Goal: Task Accomplishment & Management: Use online tool/utility

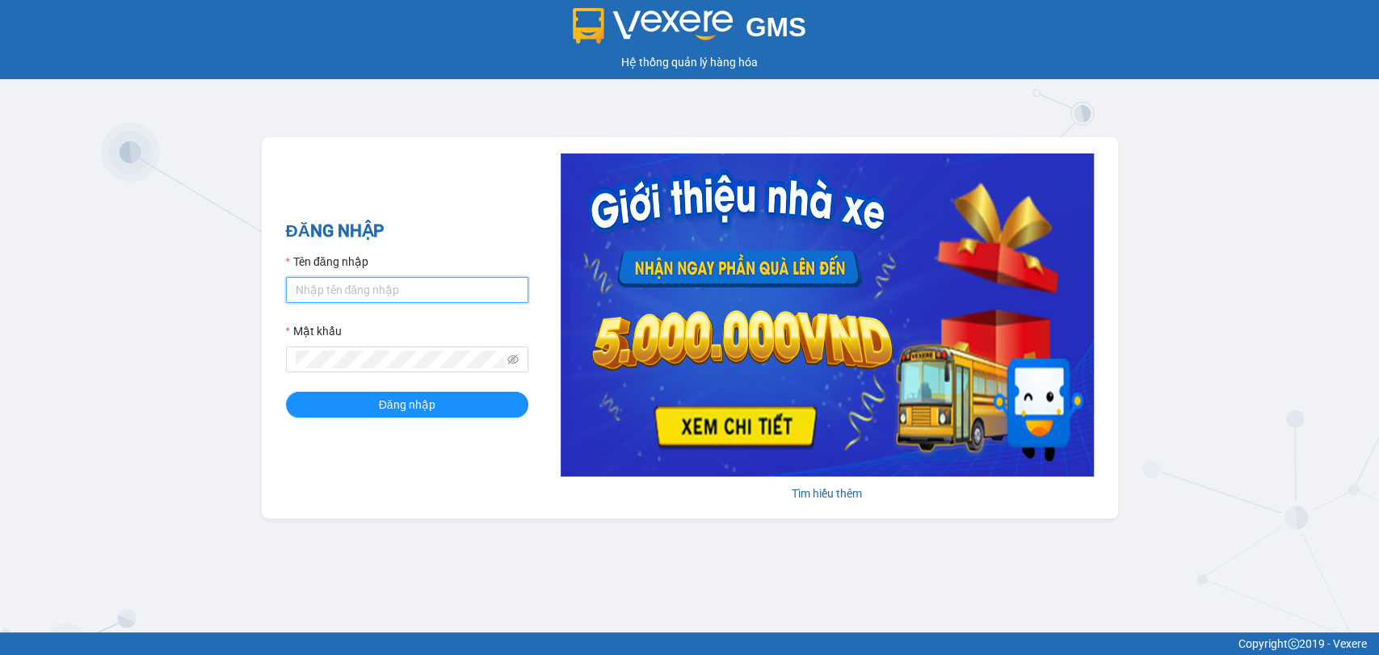
click at [375, 296] on input "Tên đăng nhập" at bounding box center [407, 290] width 242 height 26
type input "thuynhatrang.namhailimo"
click at [286, 392] on button "Đăng nhập" at bounding box center [407, 405] width 242 height 26
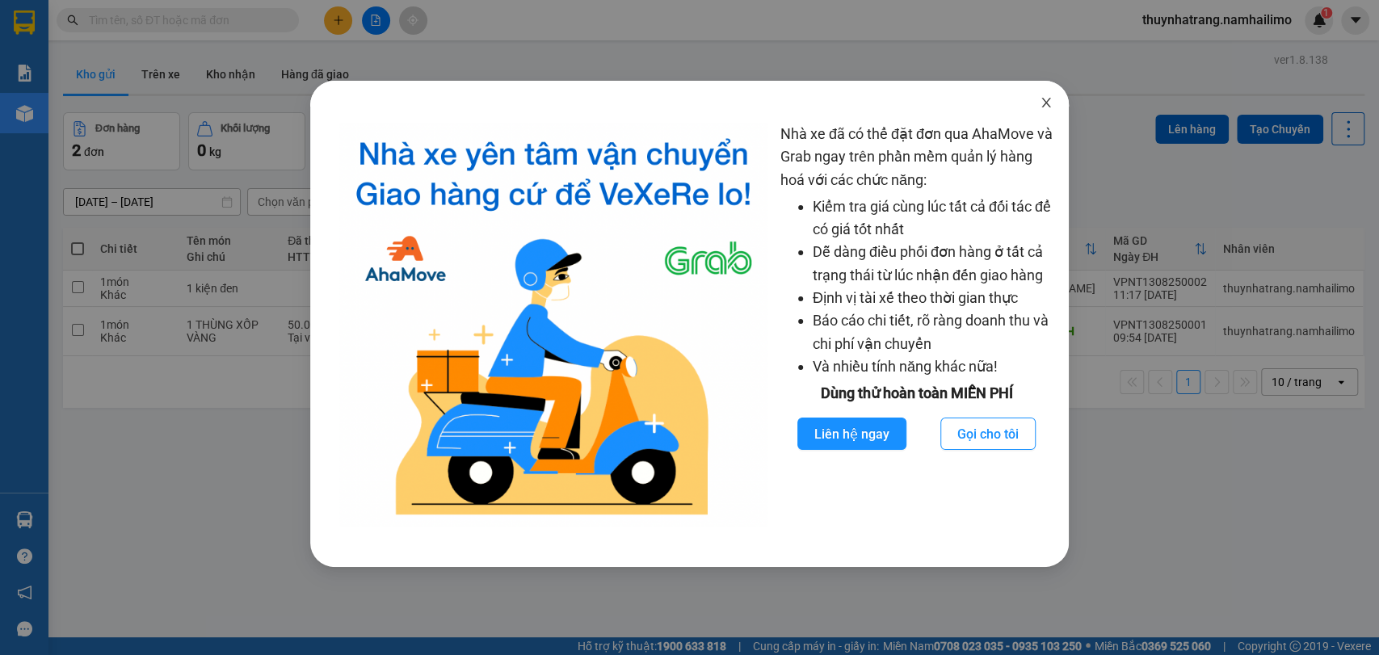
click at [1046, 99] on icon "close" at bounding box center [1046, 102] width 13 height 13
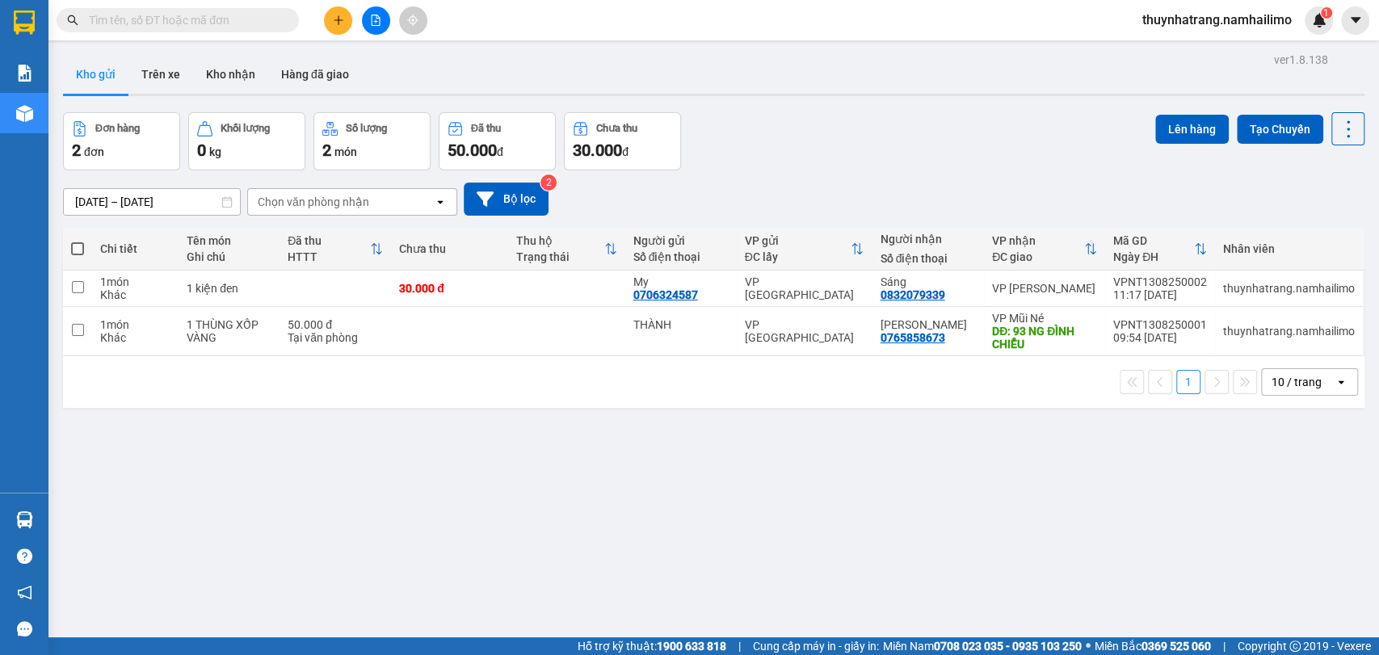
drag, startPoint x: 342, startPoint y: 467, endPoint x: 313, endPoint y: 576, distance: 112.7
click at [342, 467] on div "ver 1.8.138 Kho gửi Trên xe Kho nhận Hàng đã giao Đơn hàng 2 đơn Khối lượng 0 k…" at bounding box center [714, 375] width 1314 height 655
click at [318, 491] on div "ver 1.8.138 Kho gửi Trên xe Kho nhận Hàng đã giao Đơn hàng 2 đơn Khối lượng 0 k…" at bounding box center [714, 375] width 1314 height 655
click at [81, 330] on input "checkbox" at bounding box center [78, 330] width 12 height 12
checkbox input "true"
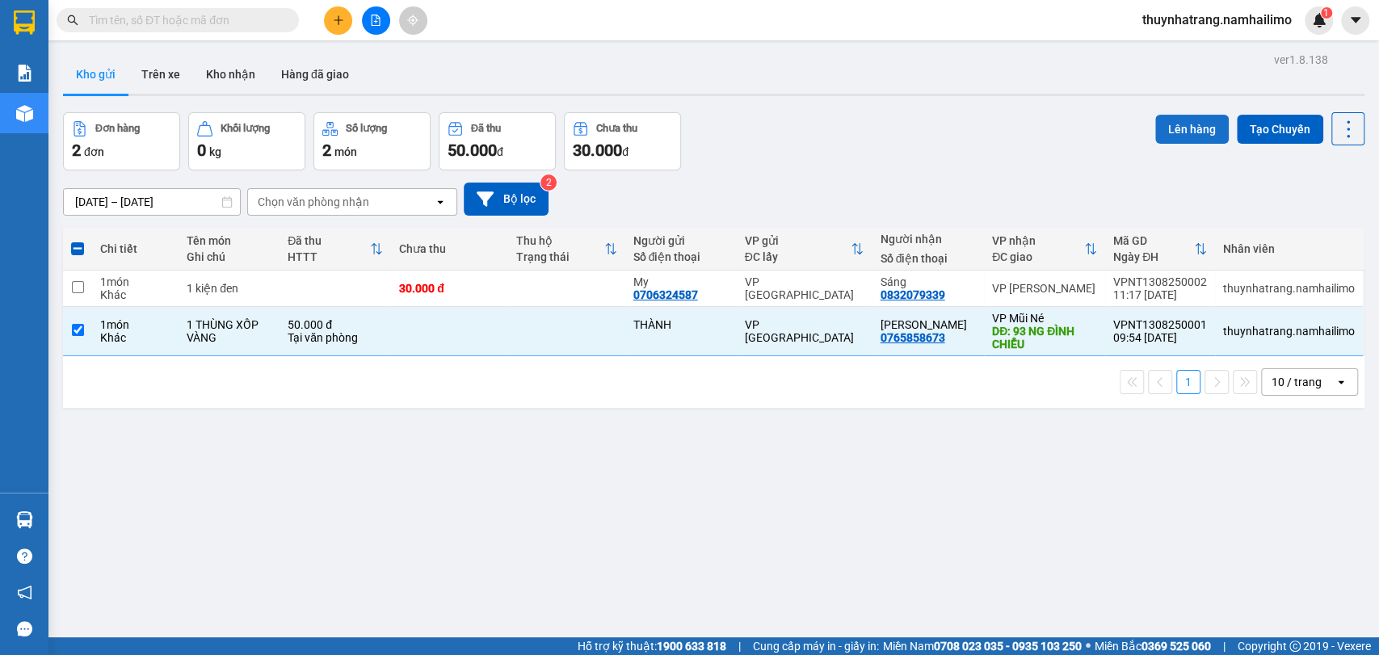
click at [1210, 122] on button "Lên hàng" at bounding box center [1192, 129] width 74 height 29
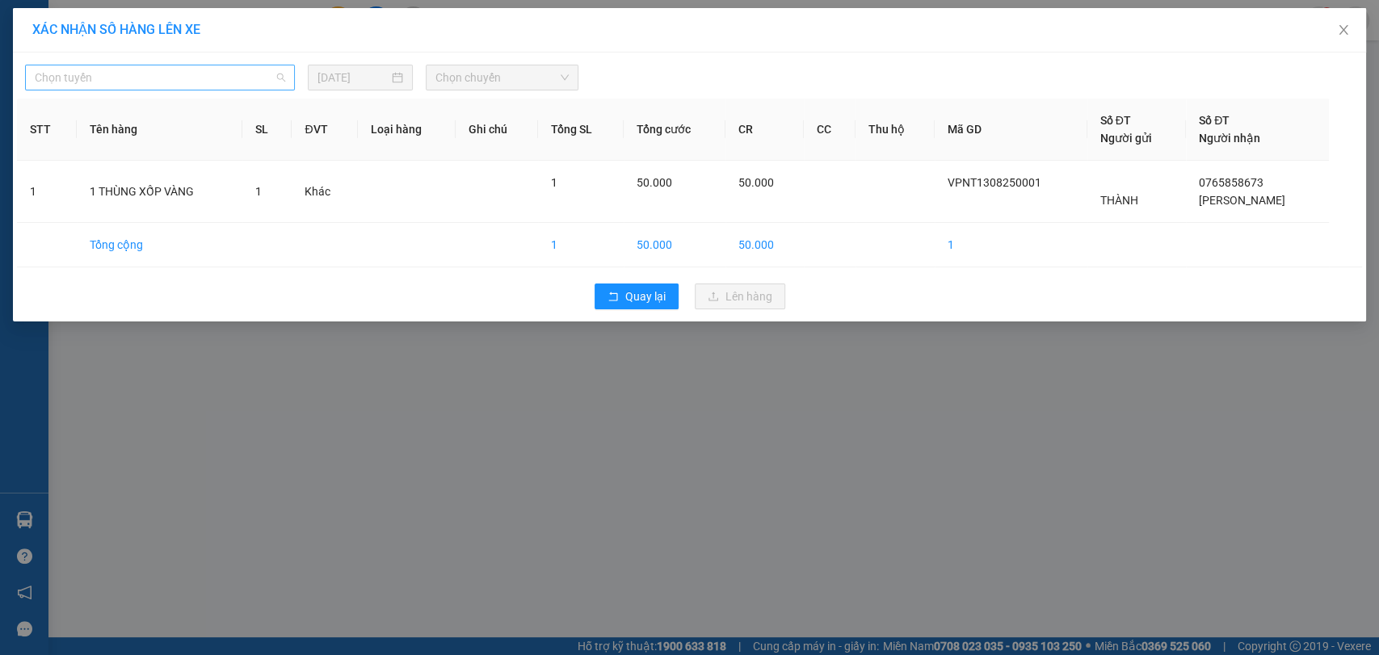
click at [244, 86] on span "Chọn tuyến" at bounding box center [160, 77] width 250 height 24
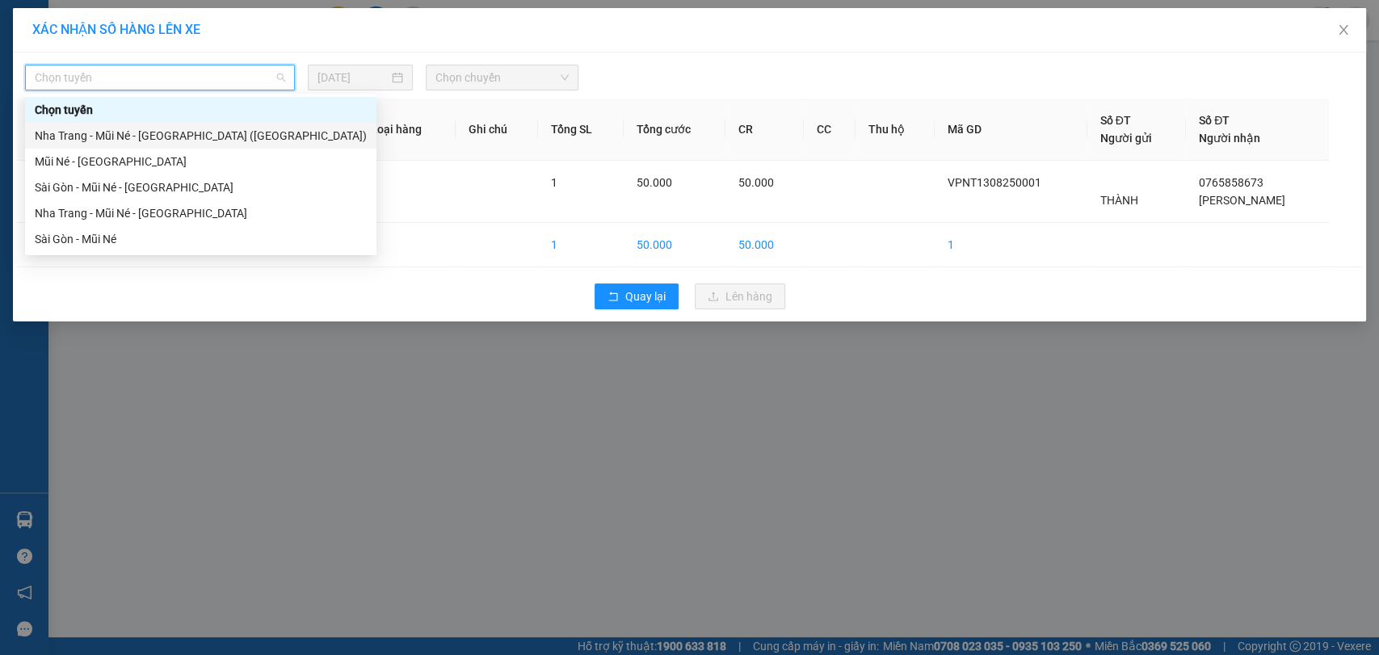
click at [179, 141] on div "Nha Trang - Mũi Né - [GEOGRAPHIC_DATA] ([GEOGRAPHIC_DATA])" at bounding box center [201, 136] width 332 height 18
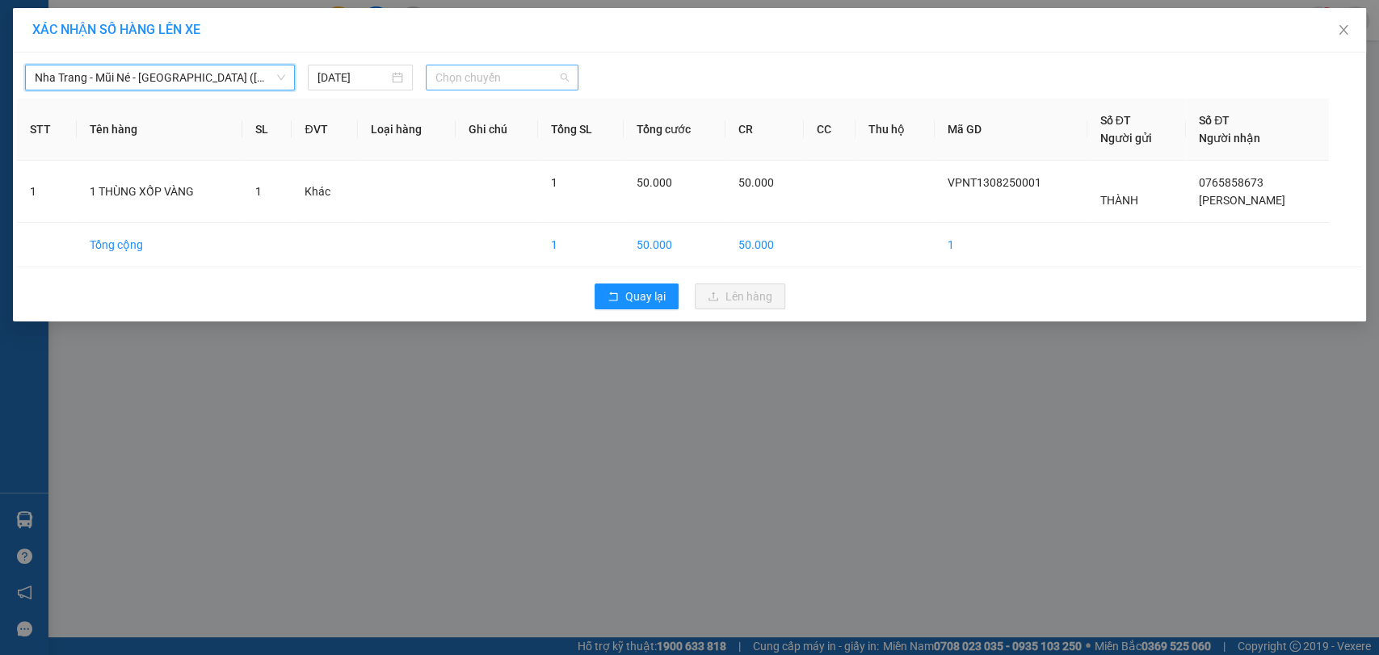
click at [464, 79] on span "Chọn chuyến" at bounding box center [501, 77] width 132 height 24
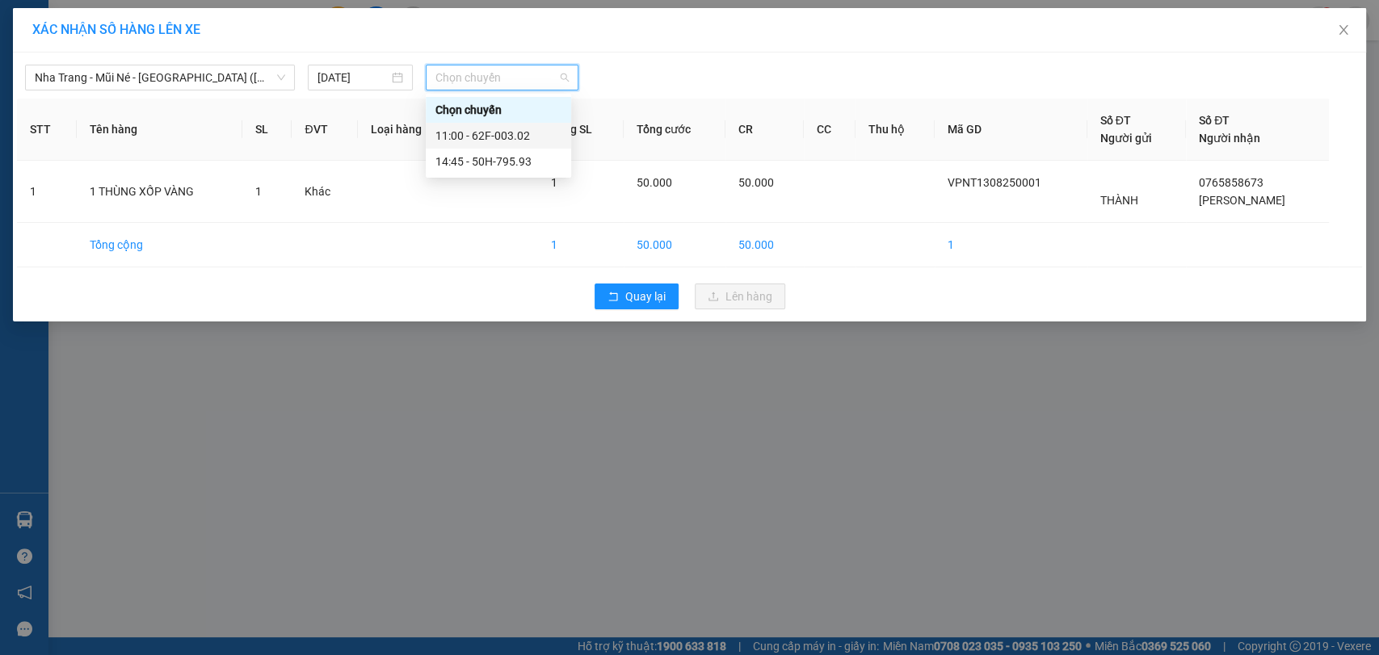
click at [506, 131] on div "11:00 - 62F-003.02" at bounding box center [498, 136] width 126 height 18
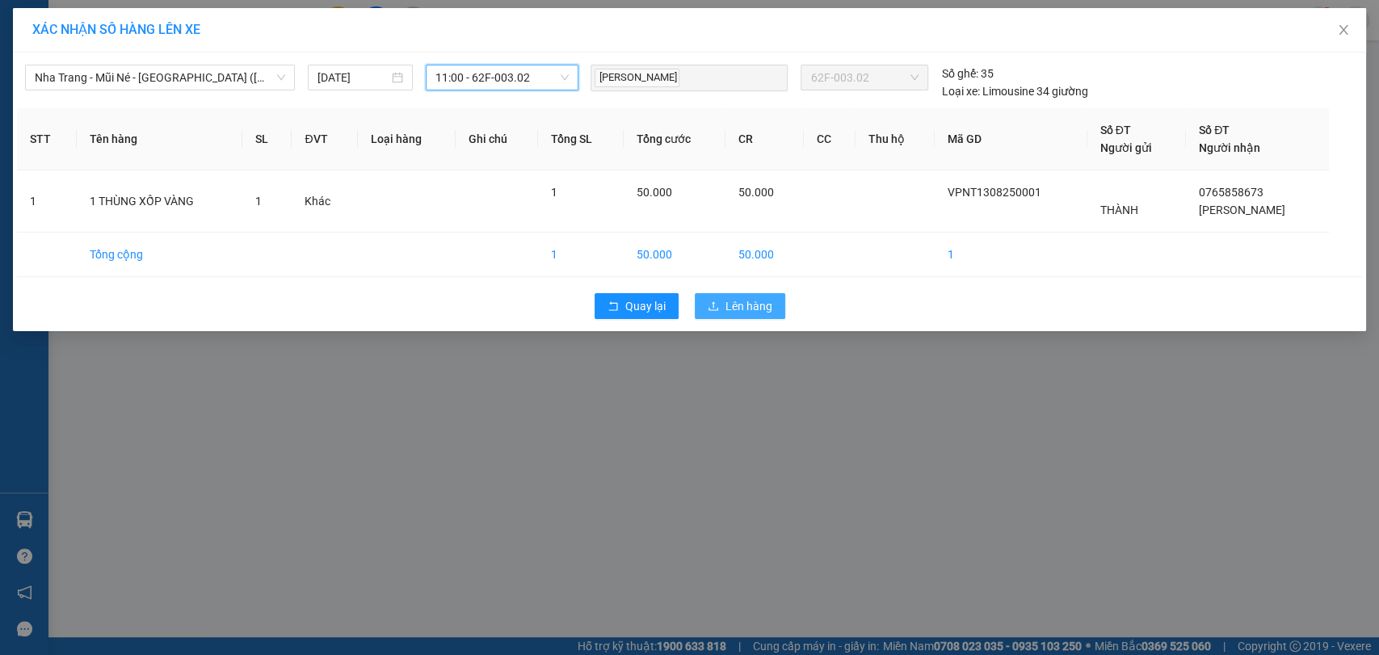
click at [756, 309] on span "Lên hàng" at bounding box center [748, 306] width 47 height 18
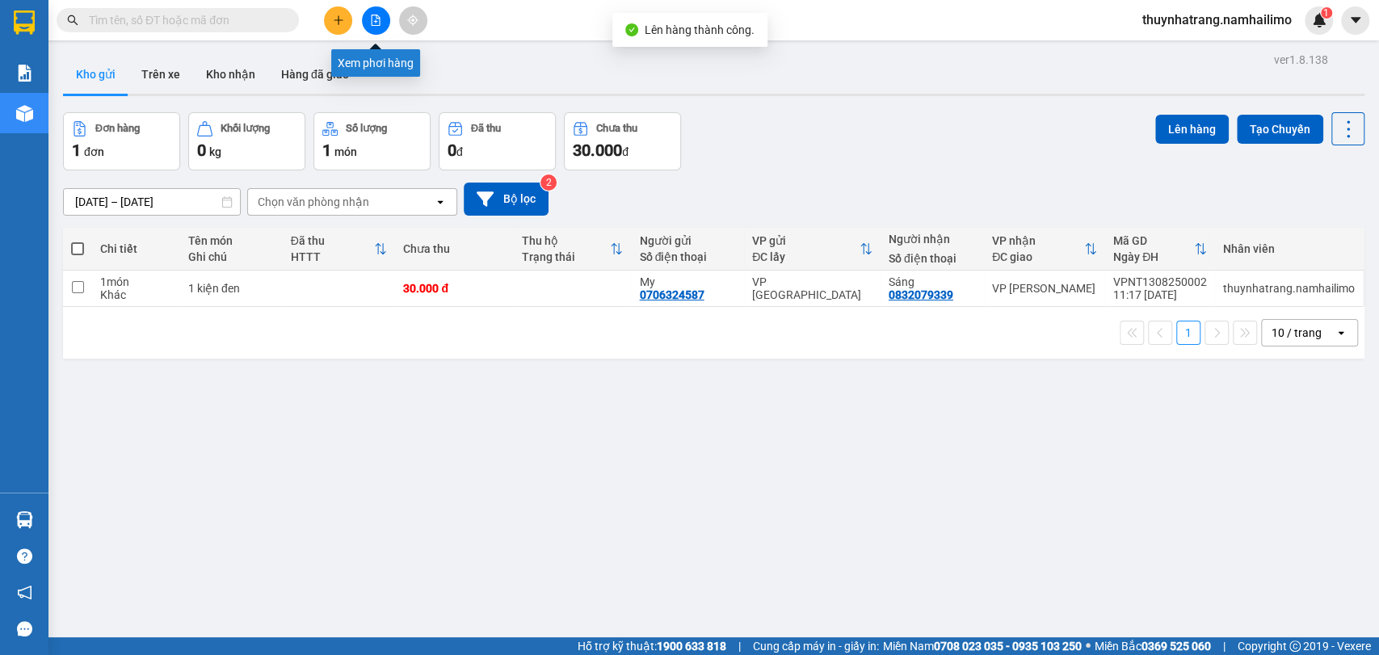
click at [370, 22] on icon "file-add" at bounding box center [375, 20] width 11 height 11
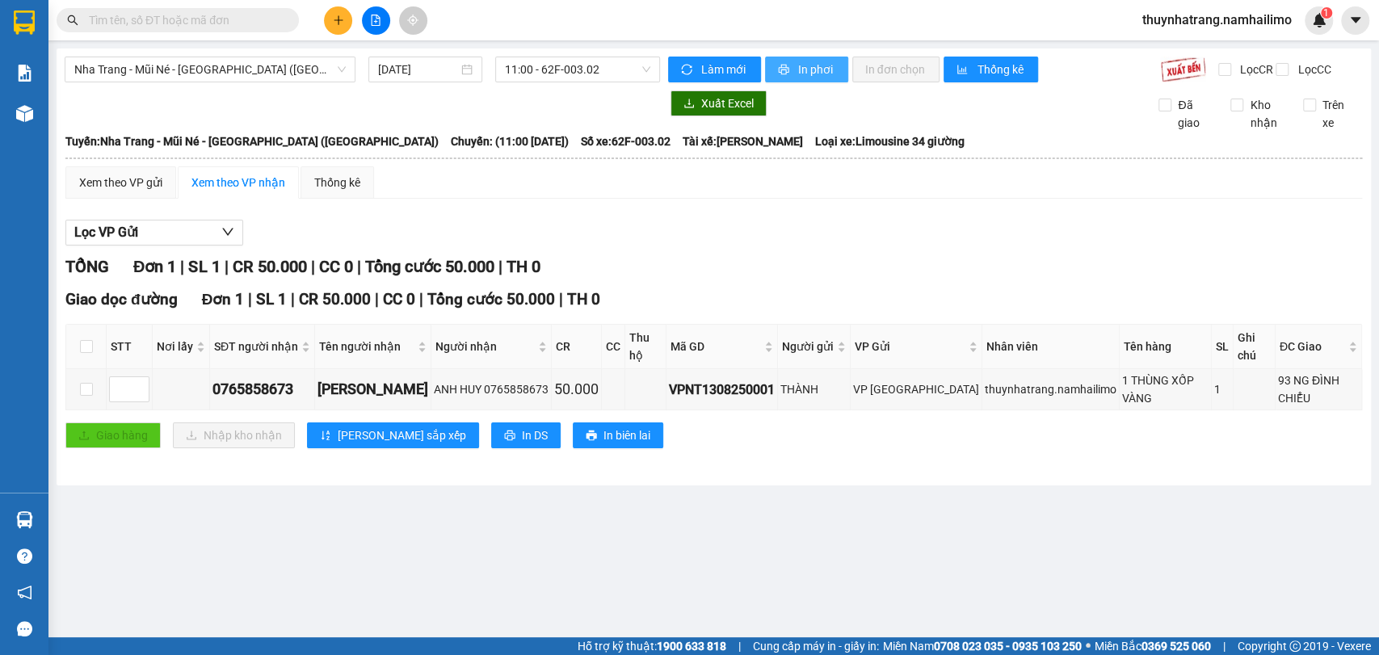
click at [813, 67] on span "In phơi" at bounding box center [816, 70] width 37 height 18
click at [201, 466] on div "[GEOGRAPHIC_DATA] - Mũi Né - [GEOGRAPHIC_DATA] ([GEOGRAPHIC_DATA]) [DATE] 11:00…" at bounding box center [714, 266] width 1314 height 437
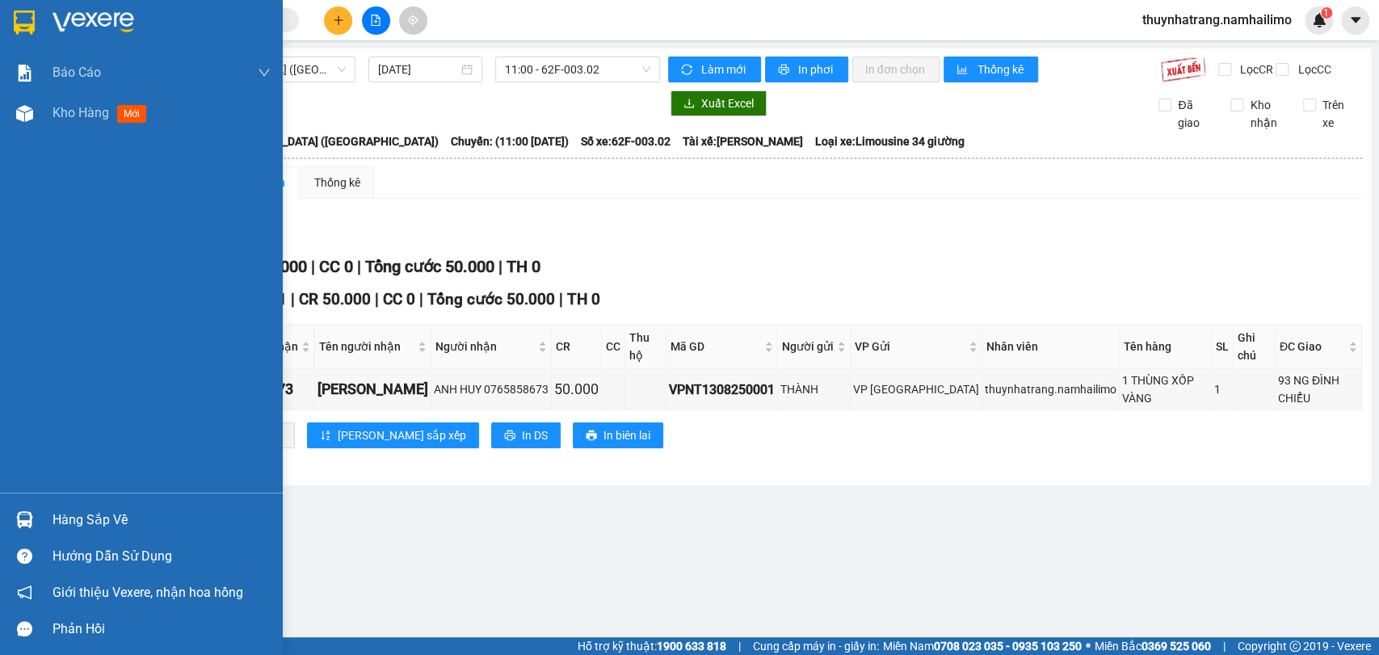
click at [29, 27] on img at bounding box center [24, 23] width 21 height 24
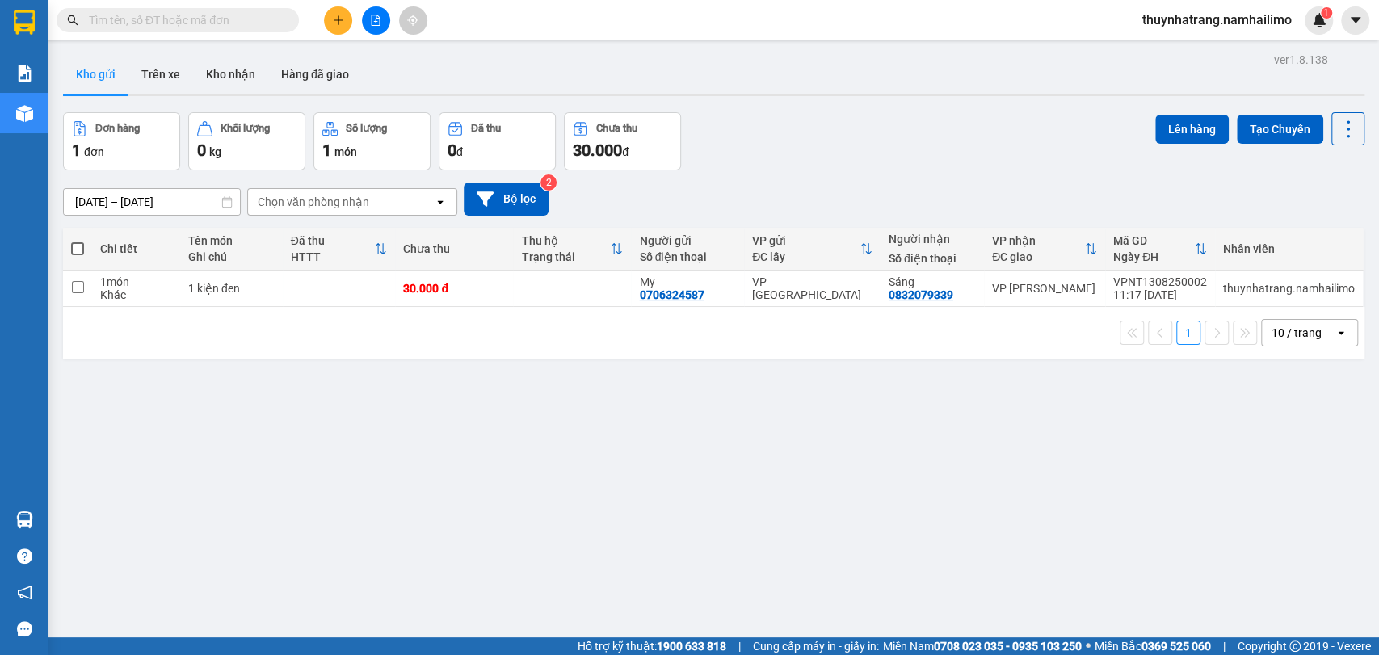
click at [207, 22] on input "text" at bounding box center [184, 20] width 191 height 18
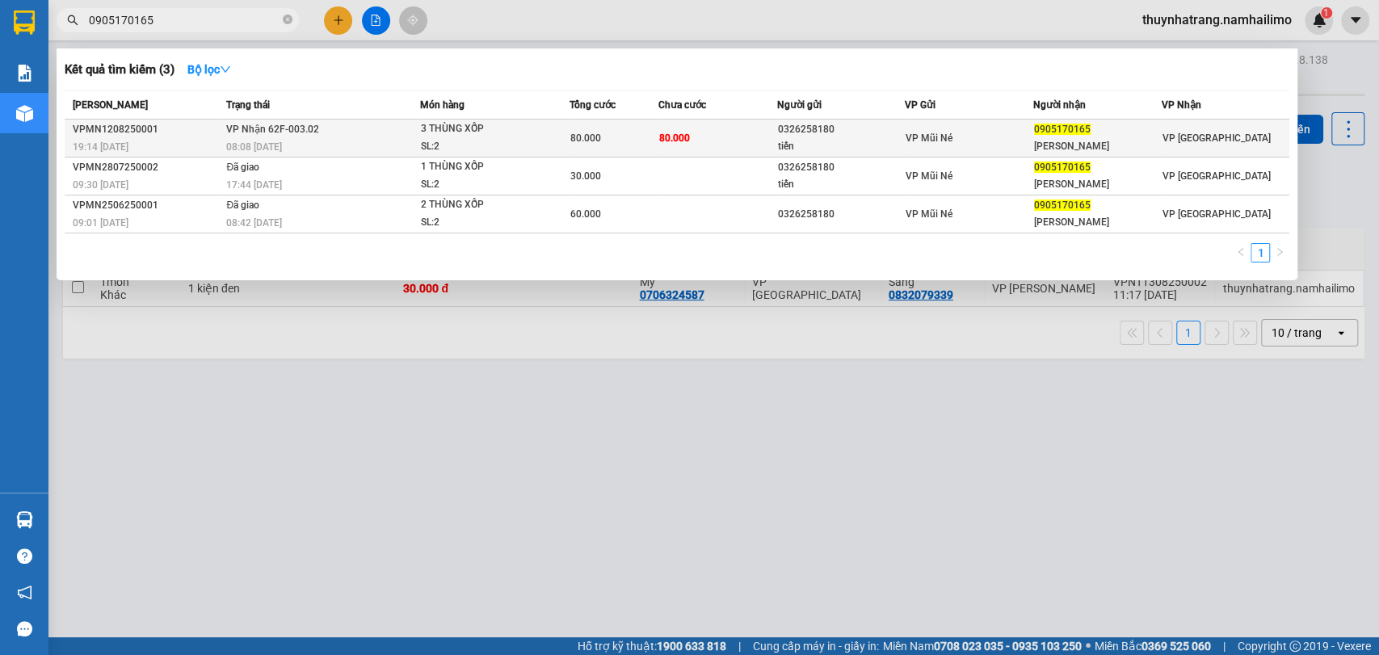
type input "0905170165"
click at [724, 132] on td "80.000" at bounding box center [717, 139] width 119 height 38
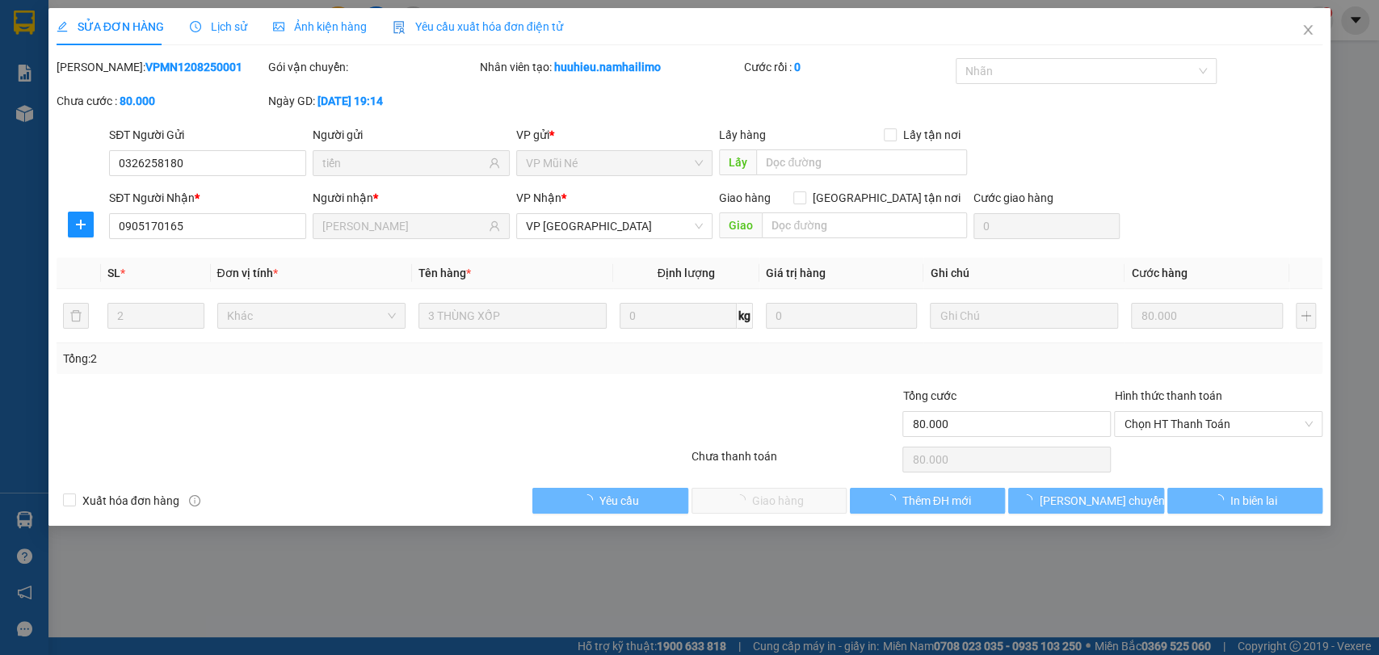
type input "0326258180"
type input "tiến"
type input "0905170165"
type input "[PERSON_NAME]"
type input "80.000"
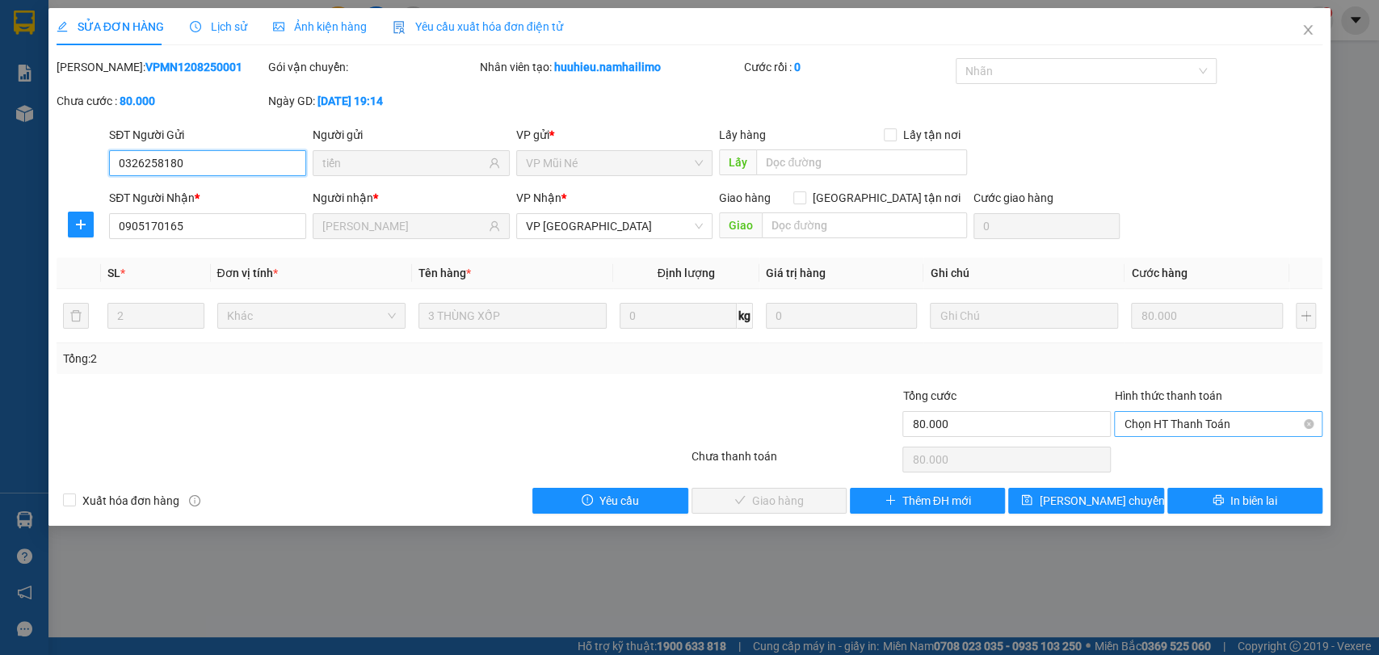
click at [1184, 427] on span "Chọn HT Thanh Toán" at bounding box center [1218, 424] width 189 height 24
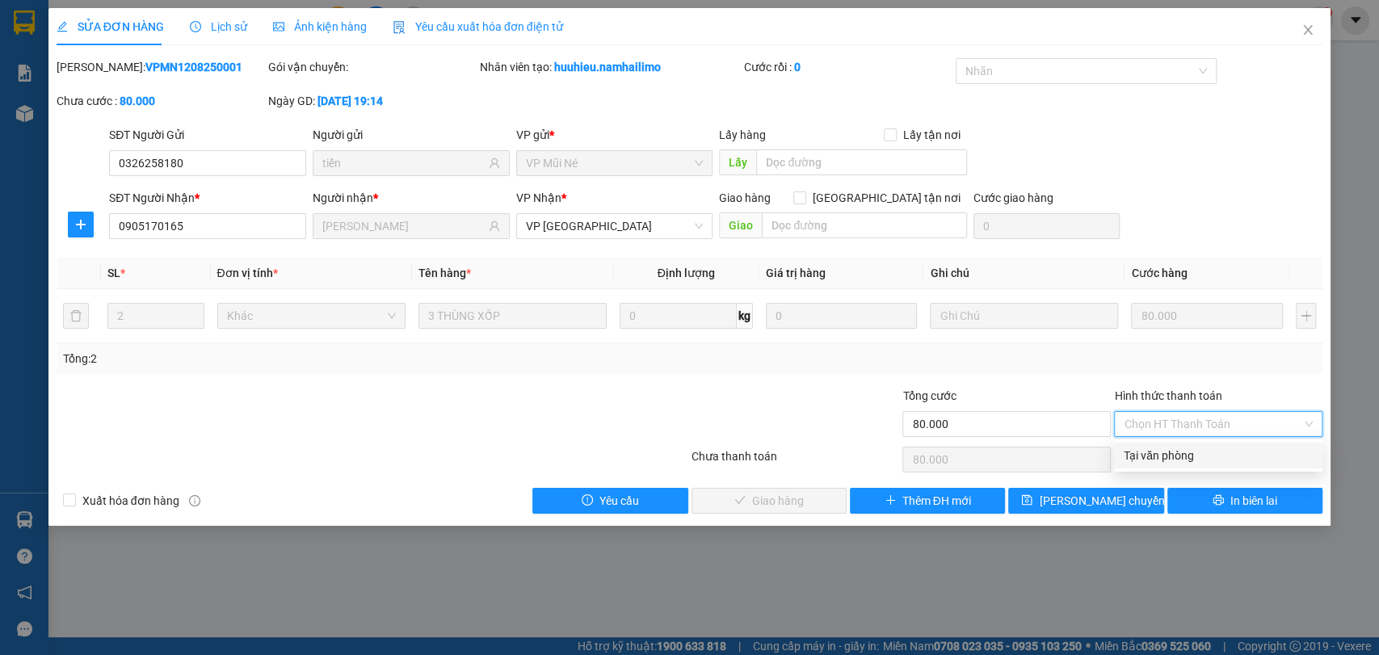
click at [1163, 461] on div "Tại văn phòng" at bounding box center [1218, 456] width 189 height 18
type input "0"
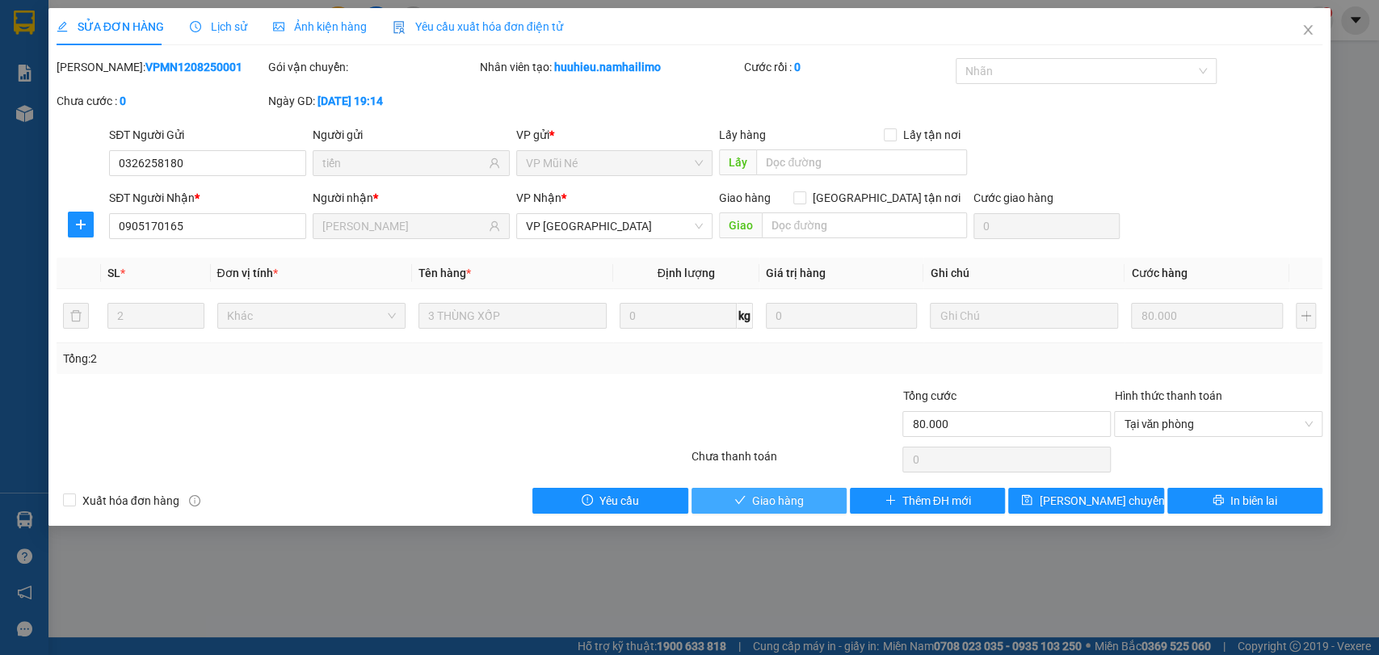
click at [762, 507] on span "Giao hàng" at bounding box center [778, 501] width 52 height 18
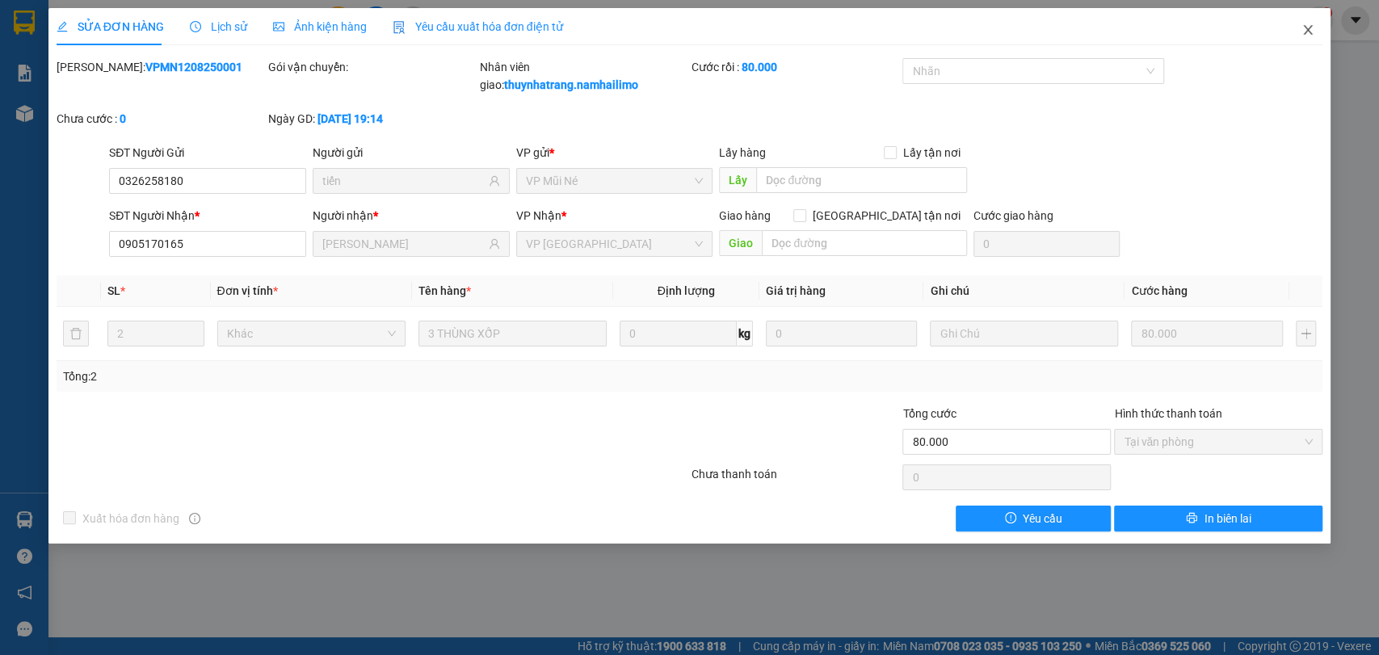
click at [1312, 17] on span "Close" at bounding box center [1307, 30] width 45 height 45
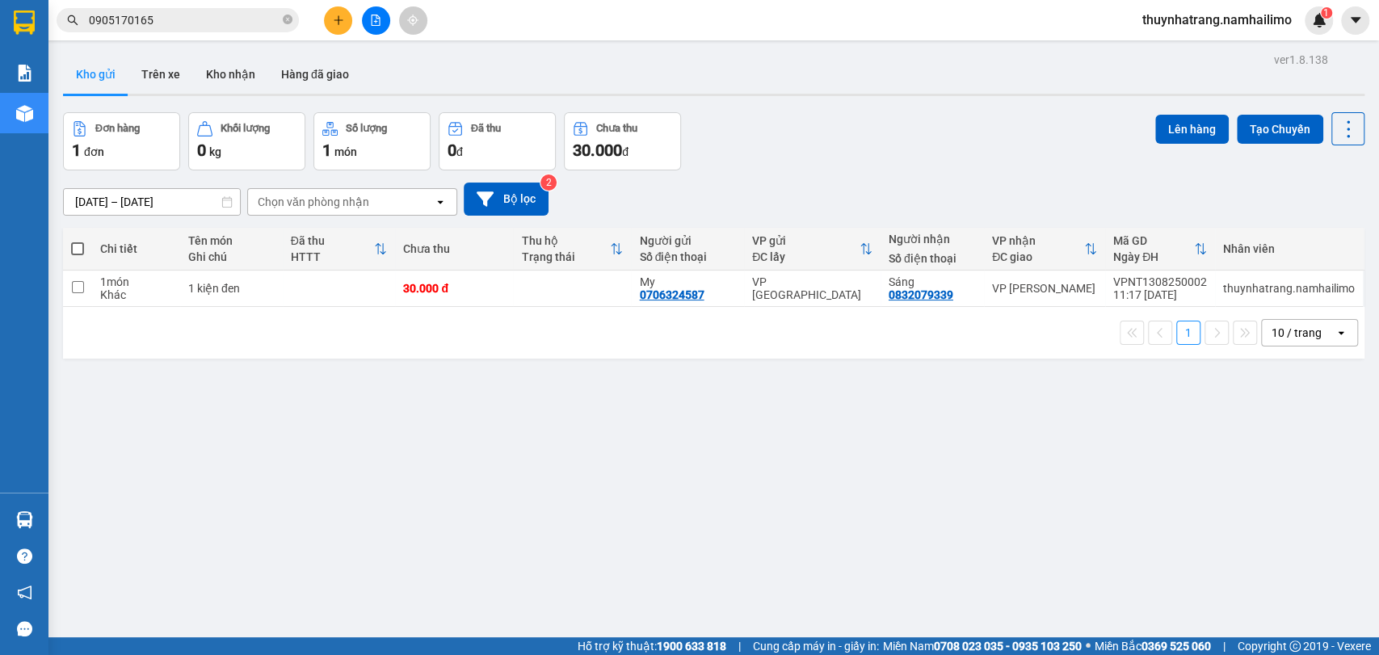
drag, startPoint x: 375, startPoint y: 462, endPoint x: 367, endPoint y: 461, distance: 8.2
click at [375, 462] on div "ver 1.8.138 Kho gửi Trên xe Kho nhận Hàng đã giao Đơn hàng 1 đơn Khối lượng 0 k…" at bounding box center [714, 375] width 1314 height 655
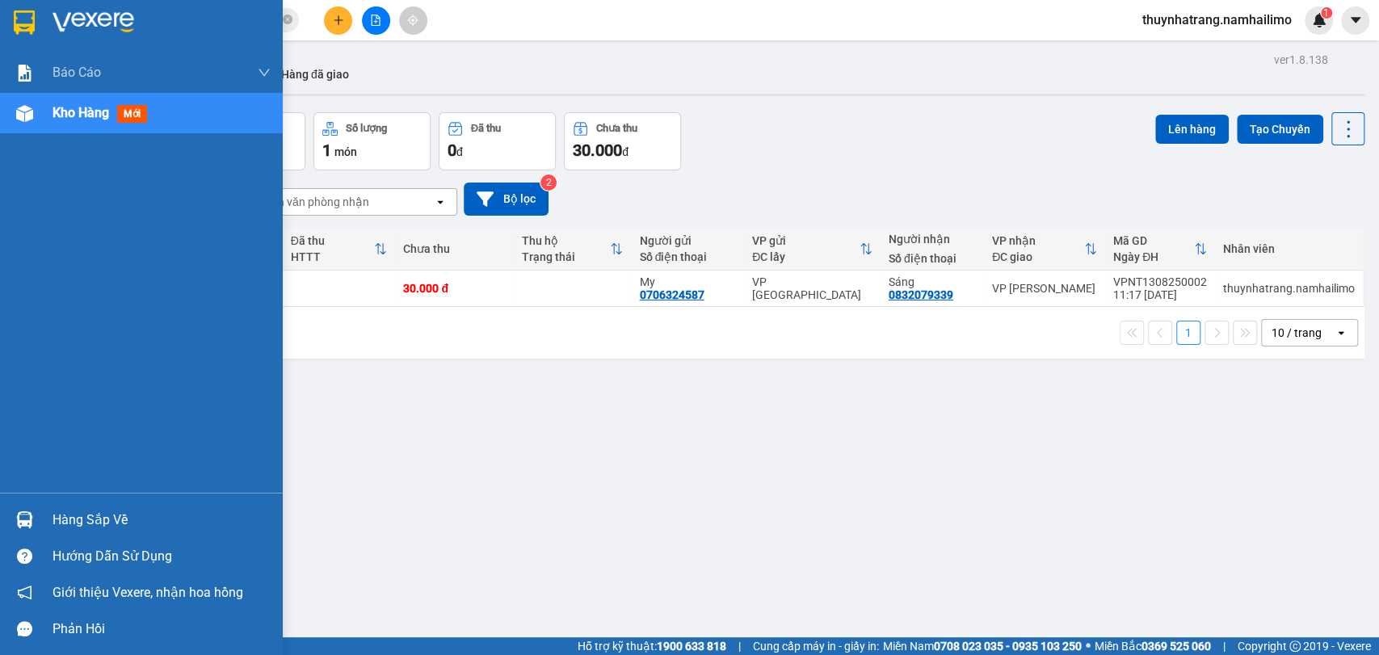
click at [23, 21] on img at bounding box center [24, 23] width 21 height 24
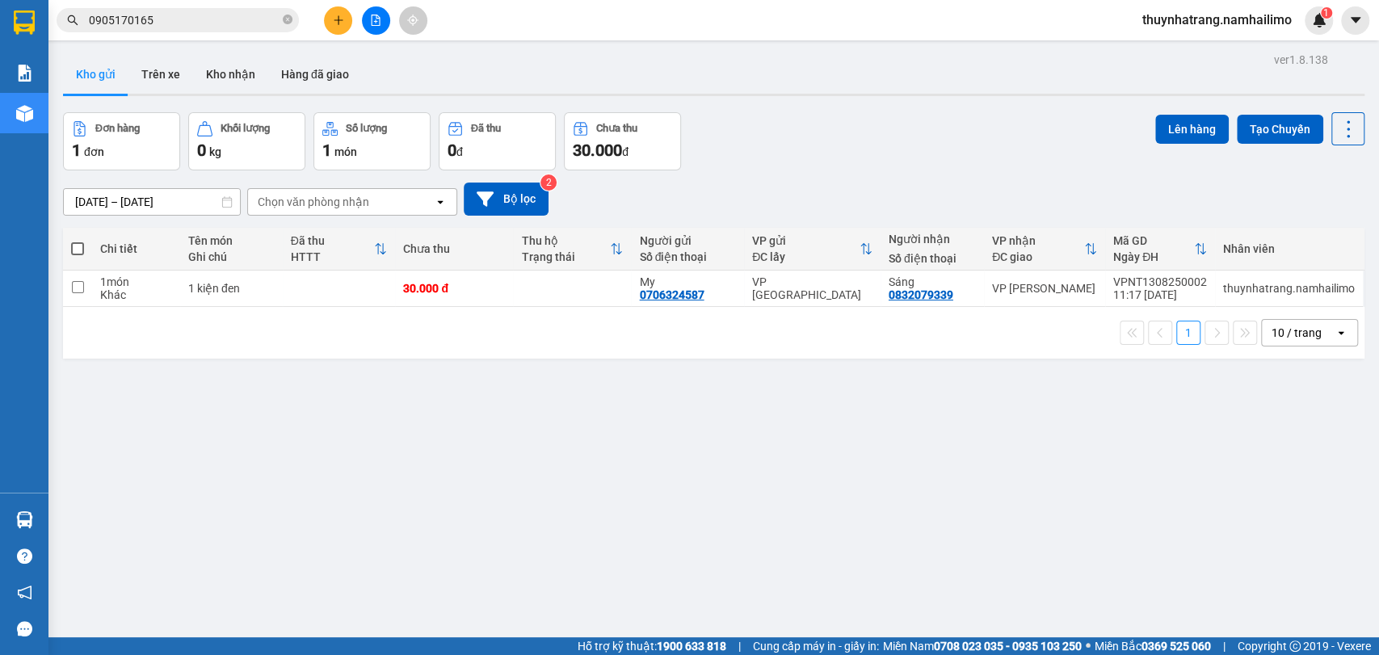
drag, startPoint x: 309, startPoint y: 504, endPoint x: 305, endPoint y: 632, distance: 127.7
click at [309, 505] on div "ver 1.8.138 Kho gửi Trên xe Kho nhận Hàng đã giao Đơn hàng 1 đơn Khối lượng 0 k…" at bounding box center [714, 375] width 1314 height 655
